Goal: Task Accomplishment & Management: Manage account settings

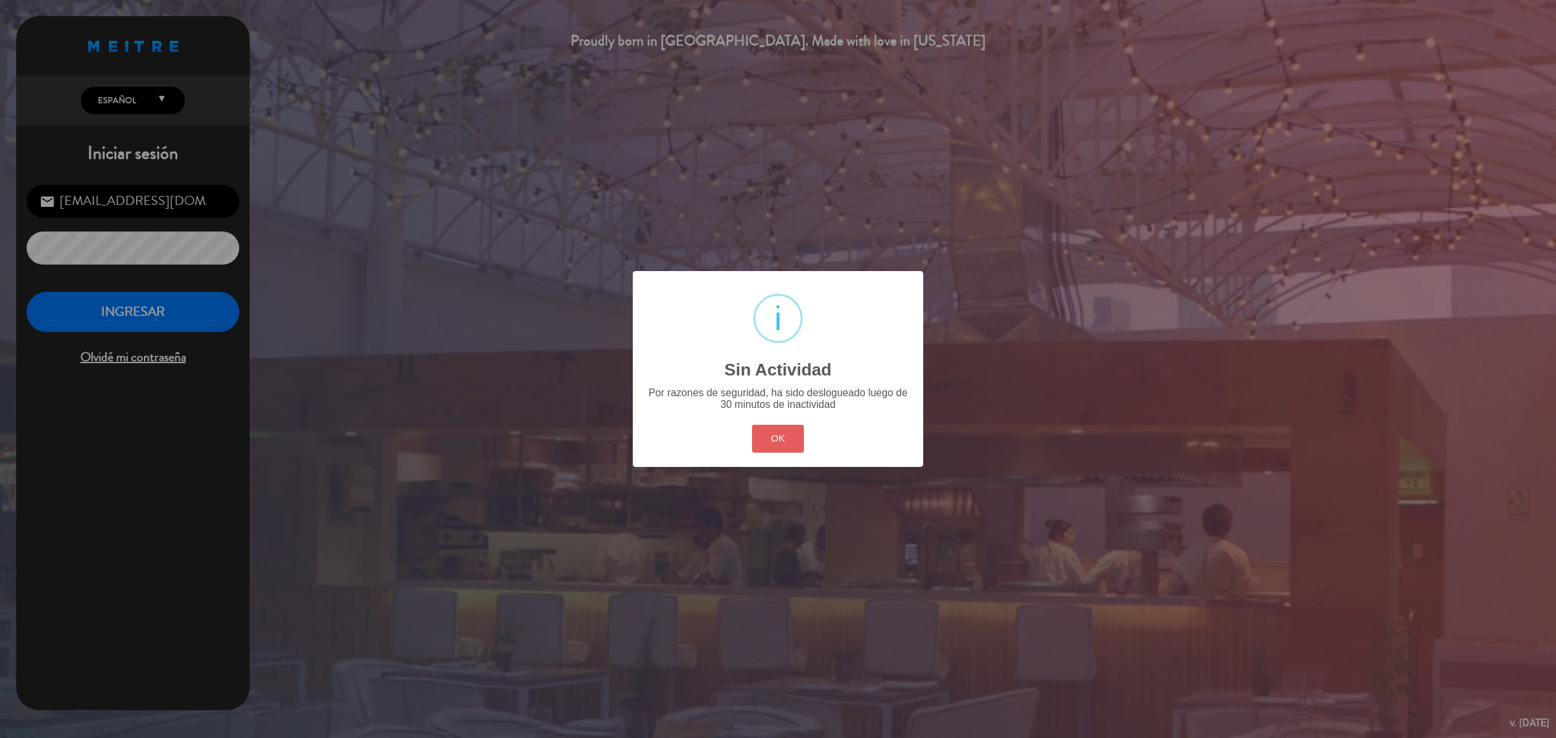
click at [802, 432] on button "OK" at bounding box center [778, 439] width 53 height 28
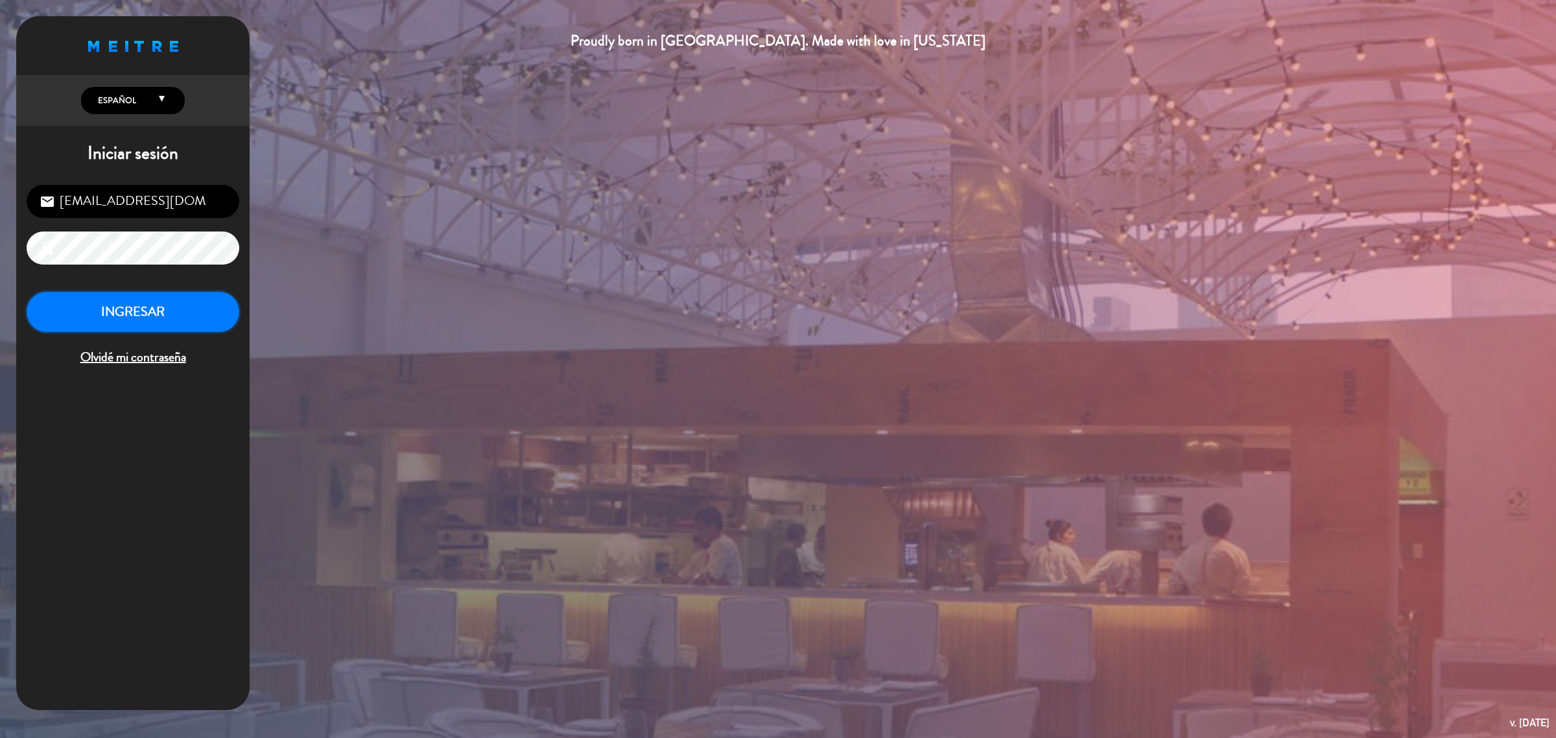
click at [94, 315] on button "INGRESAR" at bounding box center [133, 312] width 213 height 41
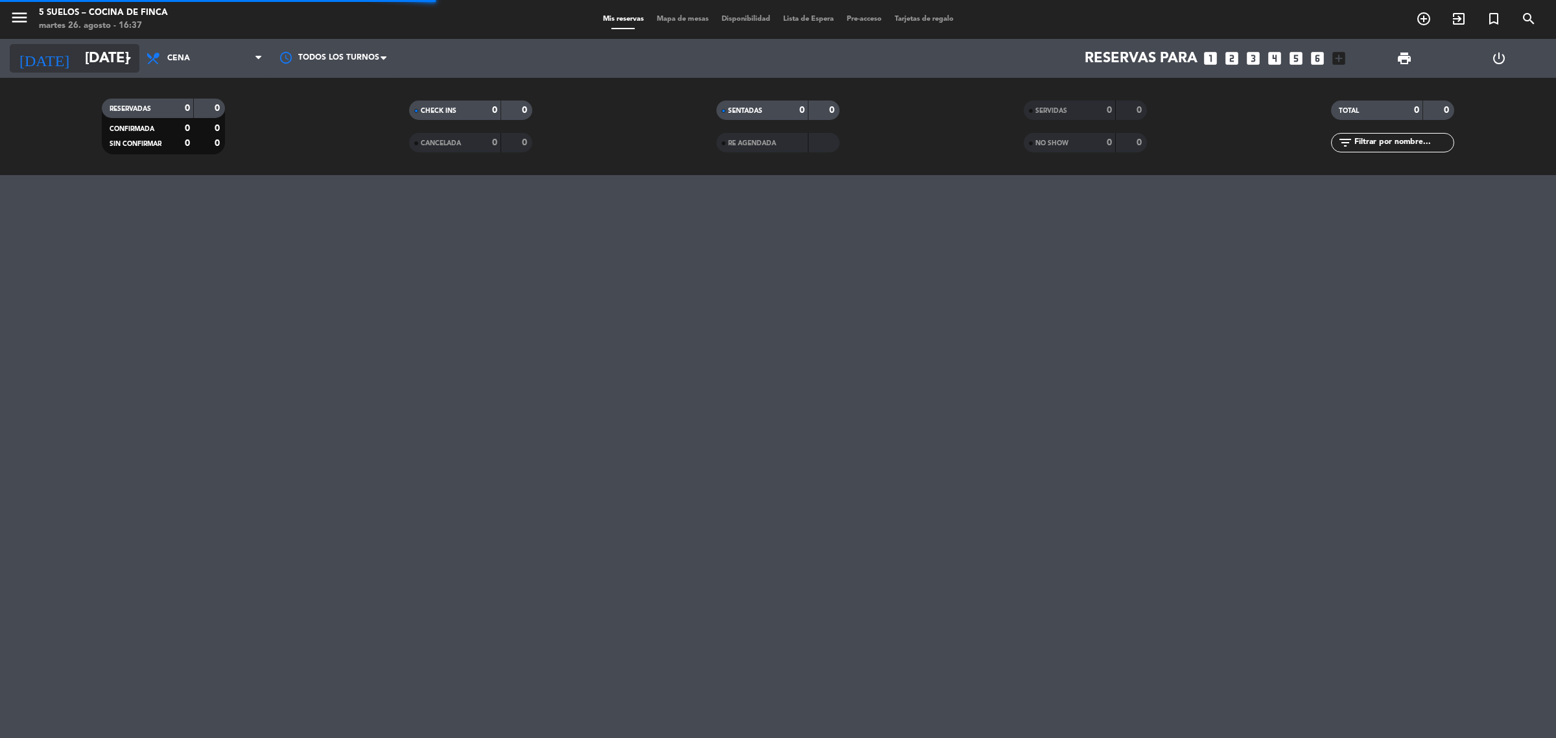
click at [78, 64] on input "[DATE]" at bounding box center [168, 58] width 181 height 29
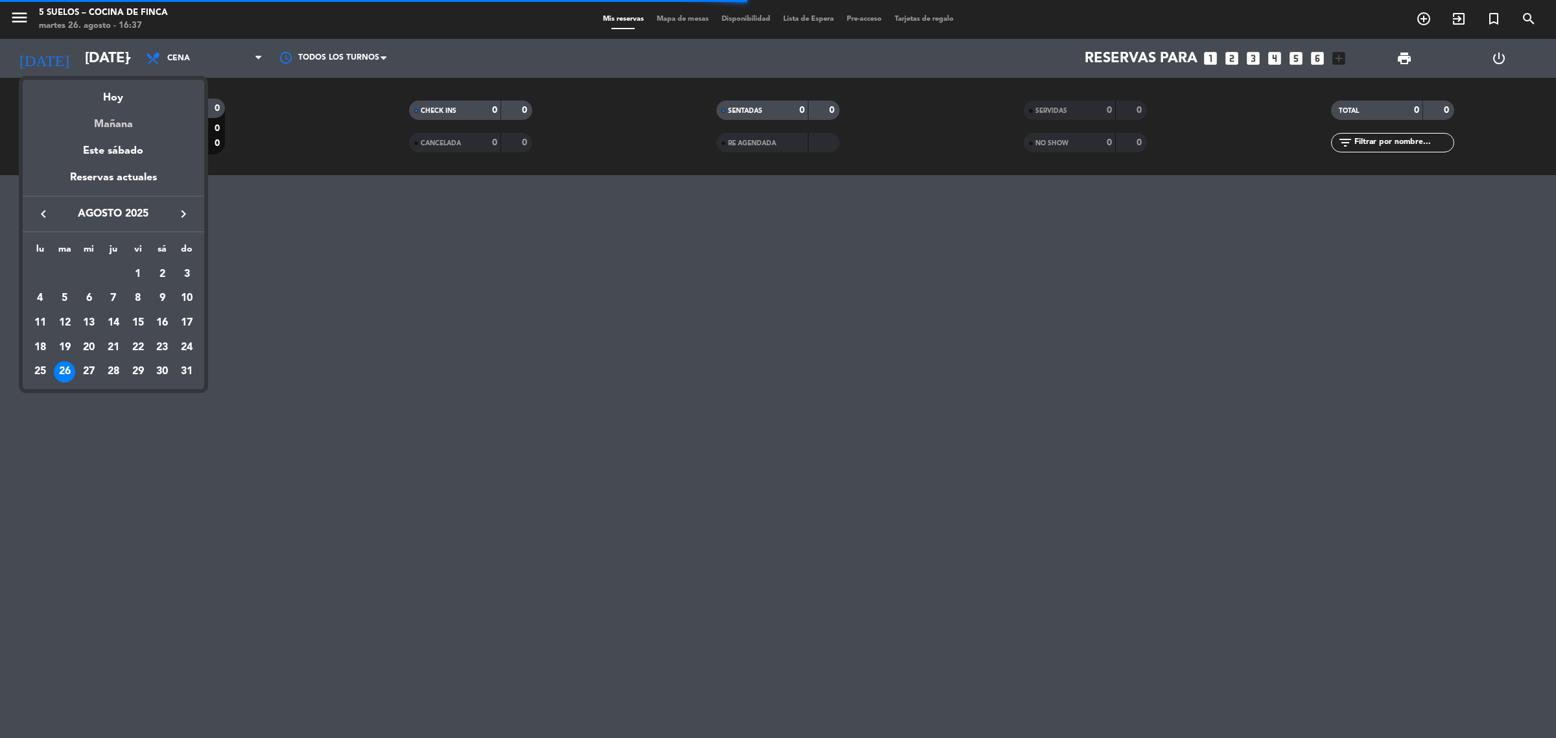
click at [108, 127] on div "Mañana" at bounding box center [113, 119] width 181 height 27
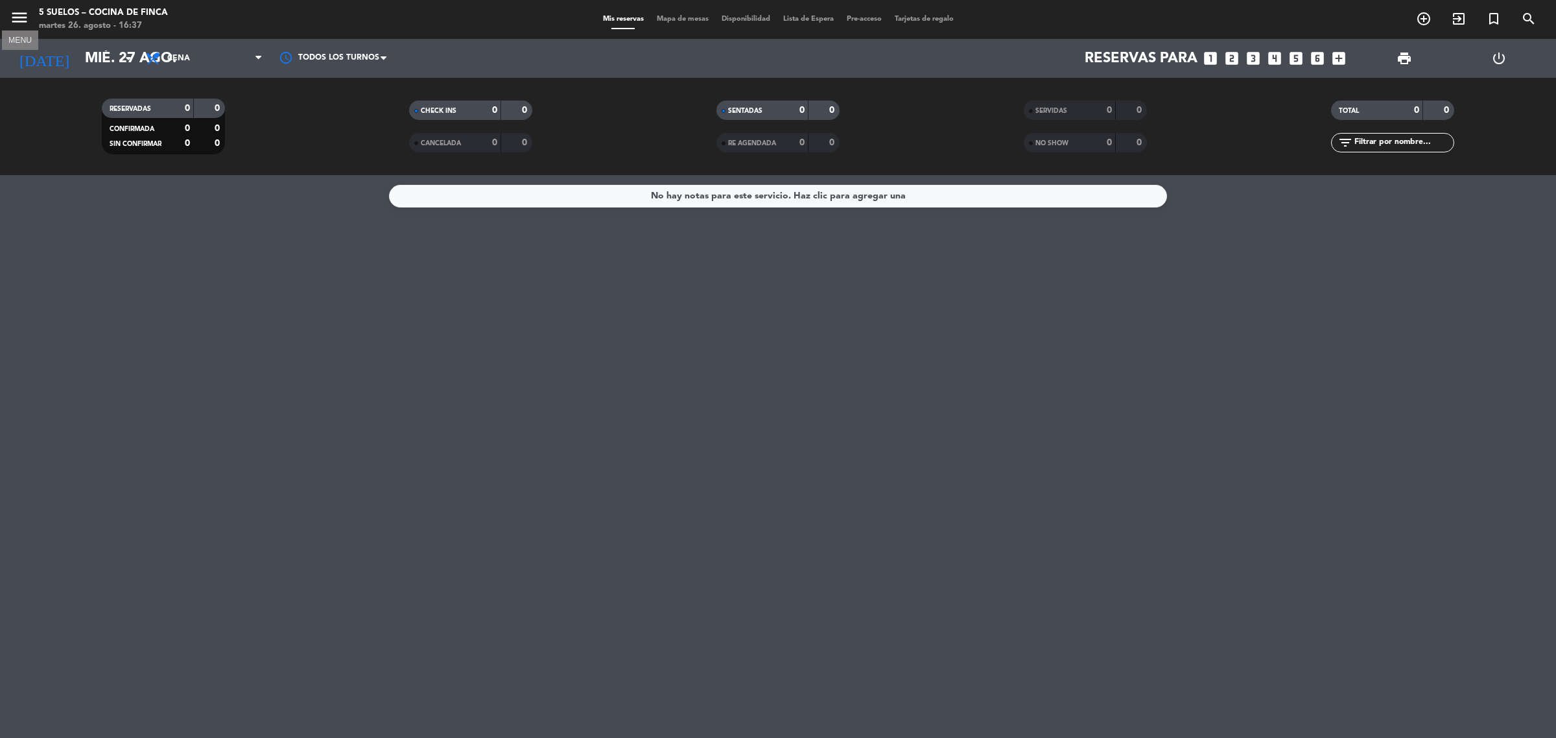
click at [19, 12] on icon "menu" at bounding box center [19, 17] width 19 height 19
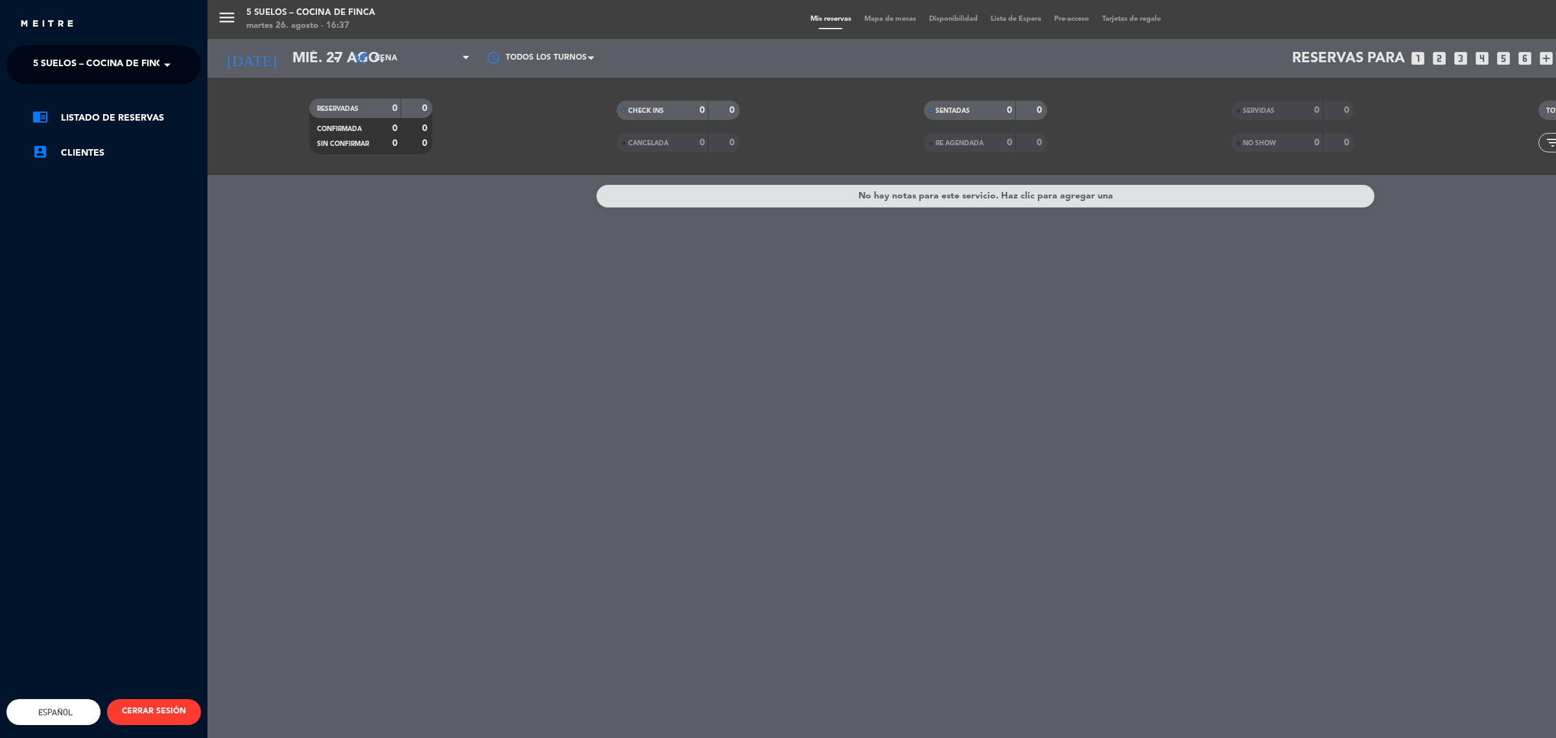
click at [107, 76] on span "5 SUELOS – COCINA DE FINCA" at bounding box center [101, 64] width 136 height 27
click at [122, 115] on span "FINCA VICTORIA – TURISMO" at bounding box center [76, 119] width 125 height 15
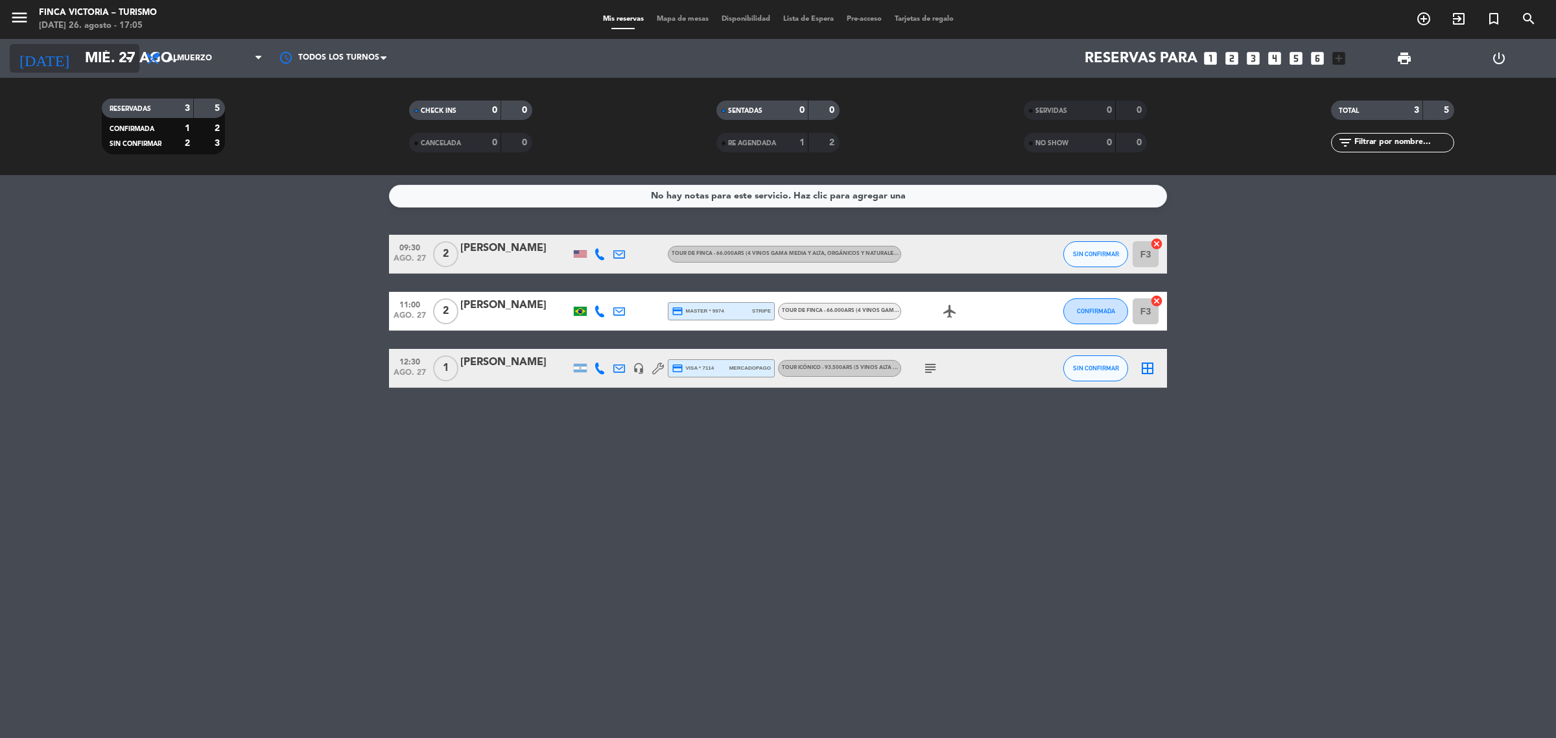
click at [78, 56] on input "mié. 27 ago." at bounding box center [168, 58] width 181 height 29
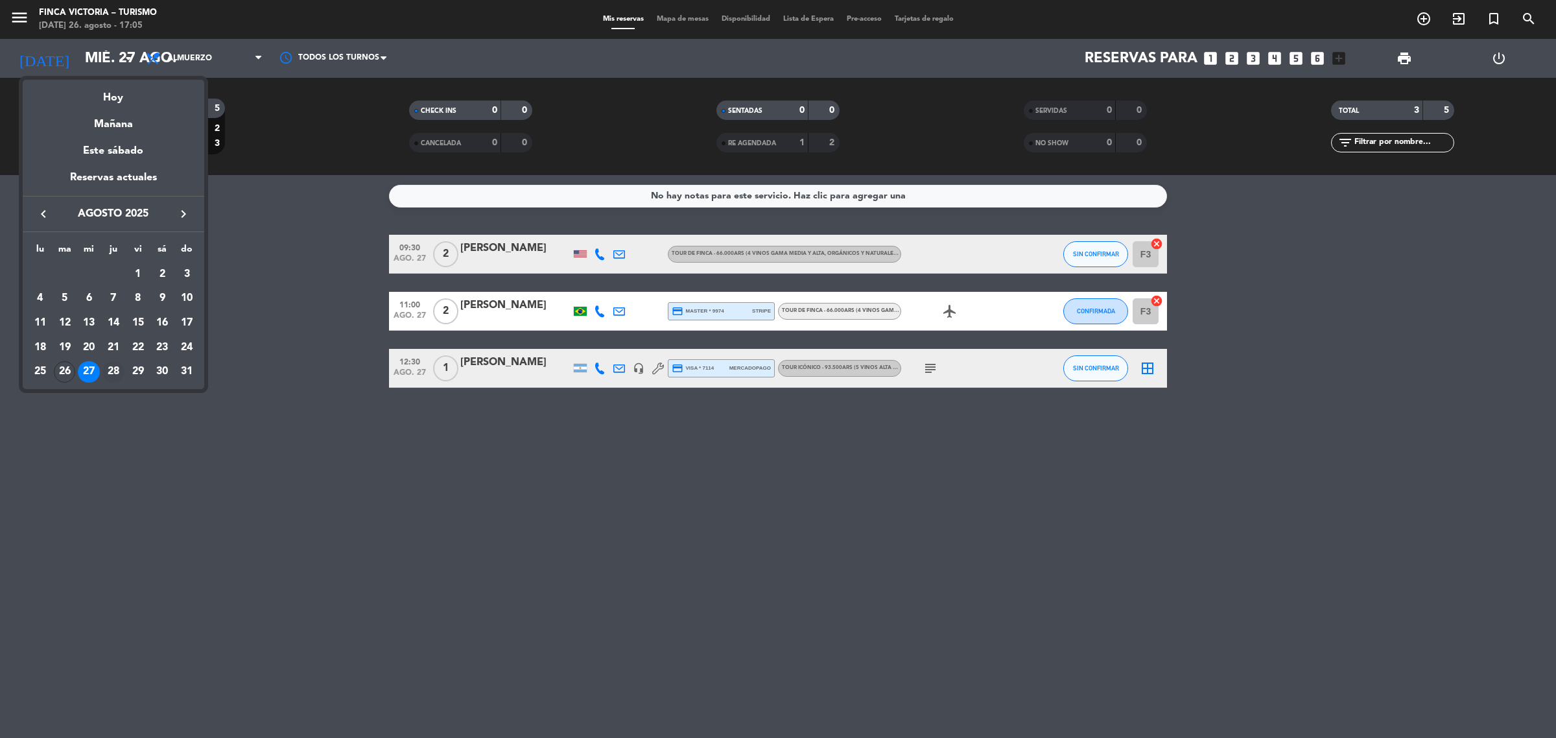
click at [117, 371] on div "28" at bounding box center [113, 372] width 22 height 22
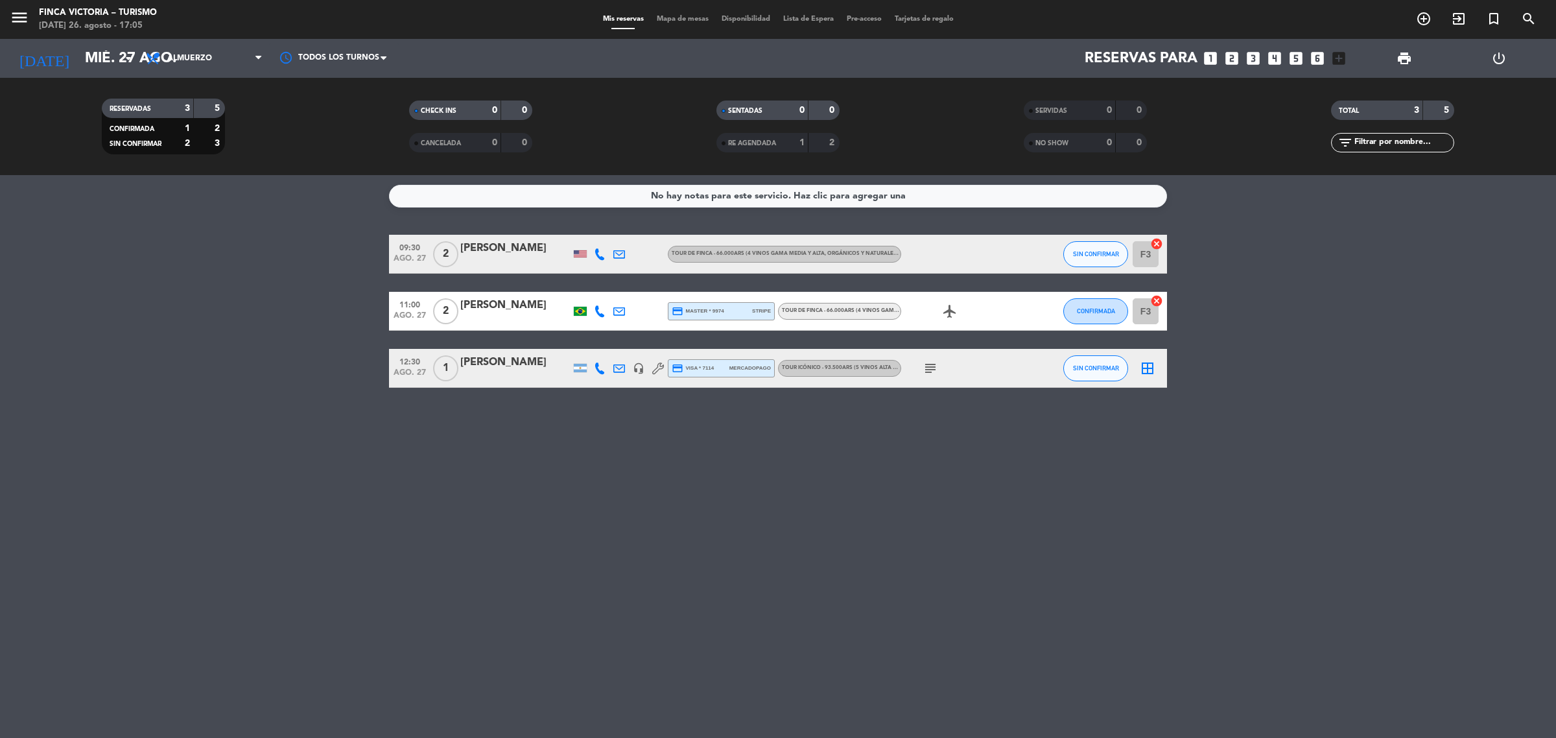
type input "jue. 28 ago."
